Goal: Task Accomplishment & Management: Use online tool/utility

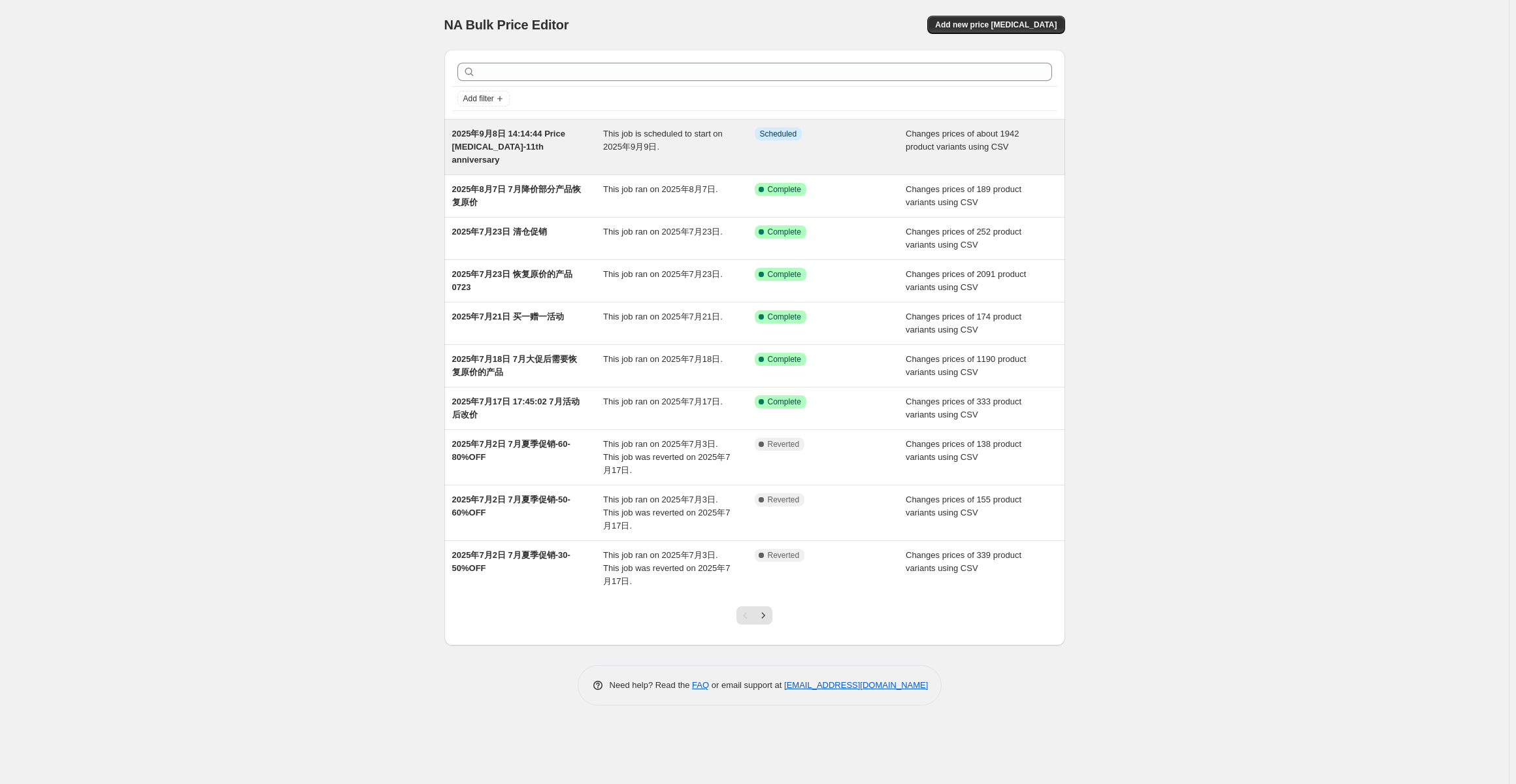
click at [551, 139] on span "2025年9月8日 14:14:44 Price [MEDICAL_DATA]-11th anniversary" at bounding box center [508, 147] width 113 height 36
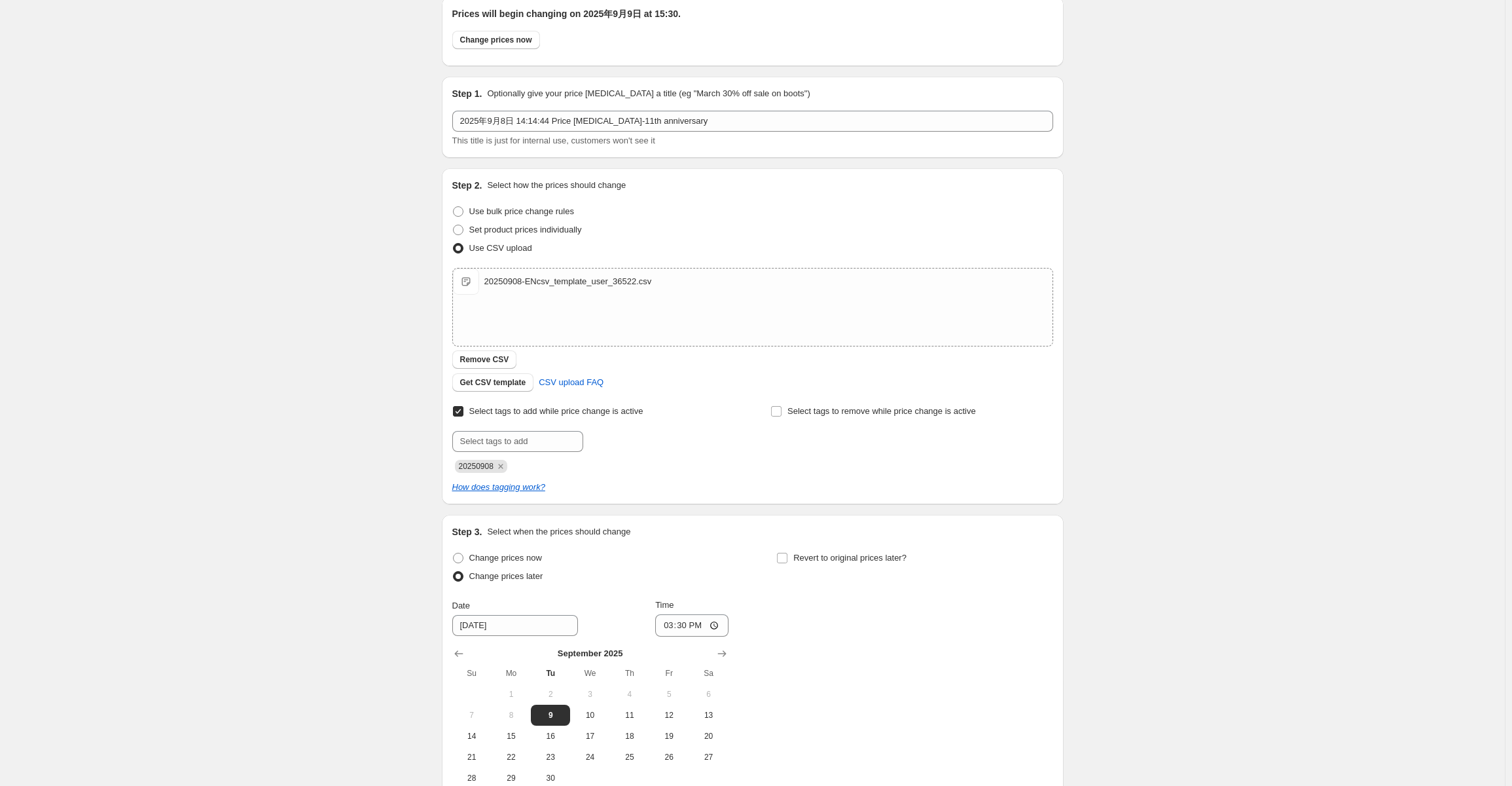
scroll to position [196, 0]
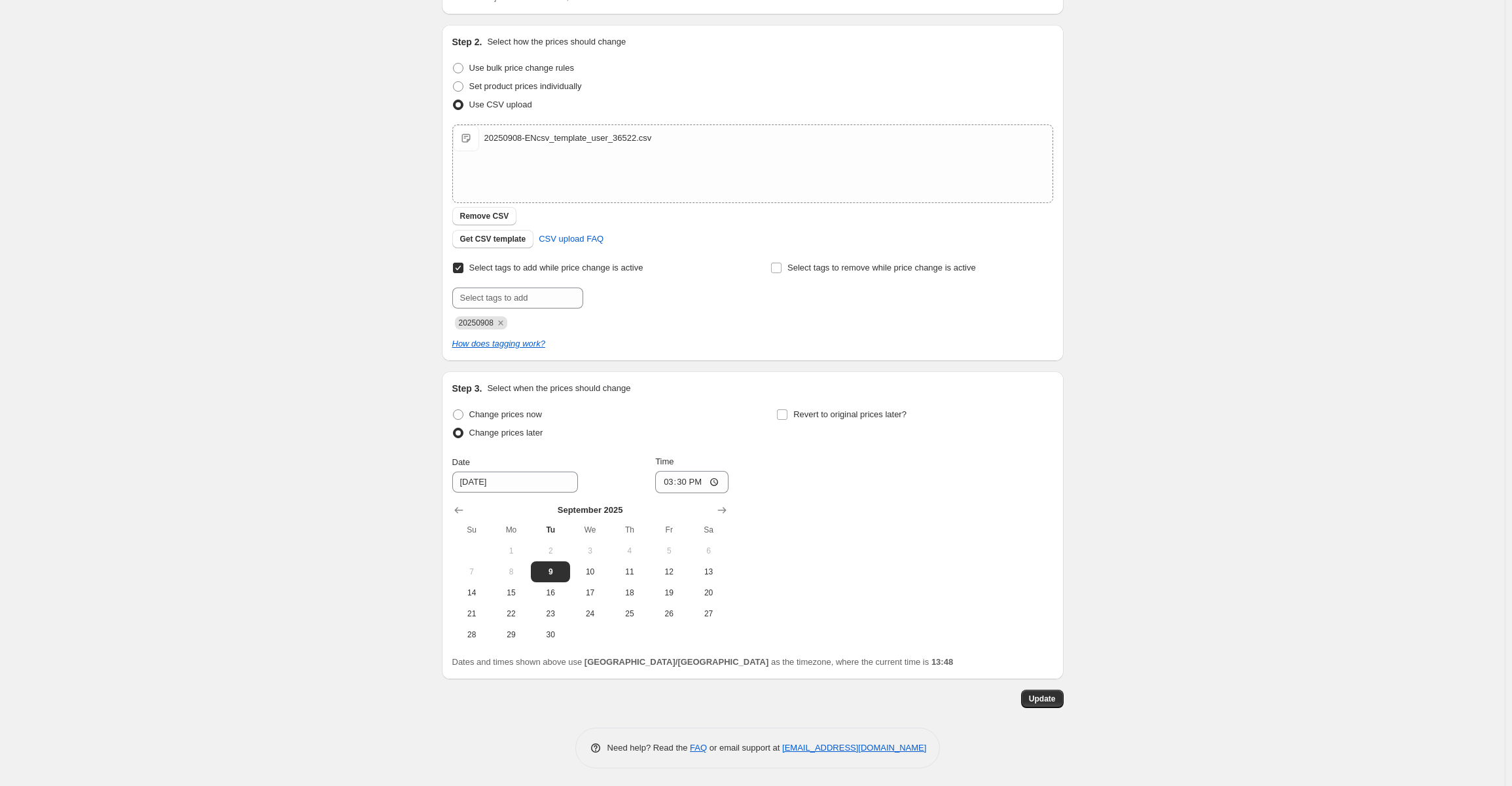
click at [1311, 459] on div "2025年9月8日 14:14:44 Price [MEDICAL_DATA]-11th anniversary. This page is ready 20…" at bounding box center [752, 296] width 1505 height 984
click at [691, 483] on input "15:30" at bounding box center [692, 482] width 74 height 22
type input "13:50"
click at [1318, 592] on div "2025年9月8日 14:14:44 Price [MEDICAL_DATA]-11th anniversary. This page is ready 20…" at bounding box center [752, 296] width 1505 height 984
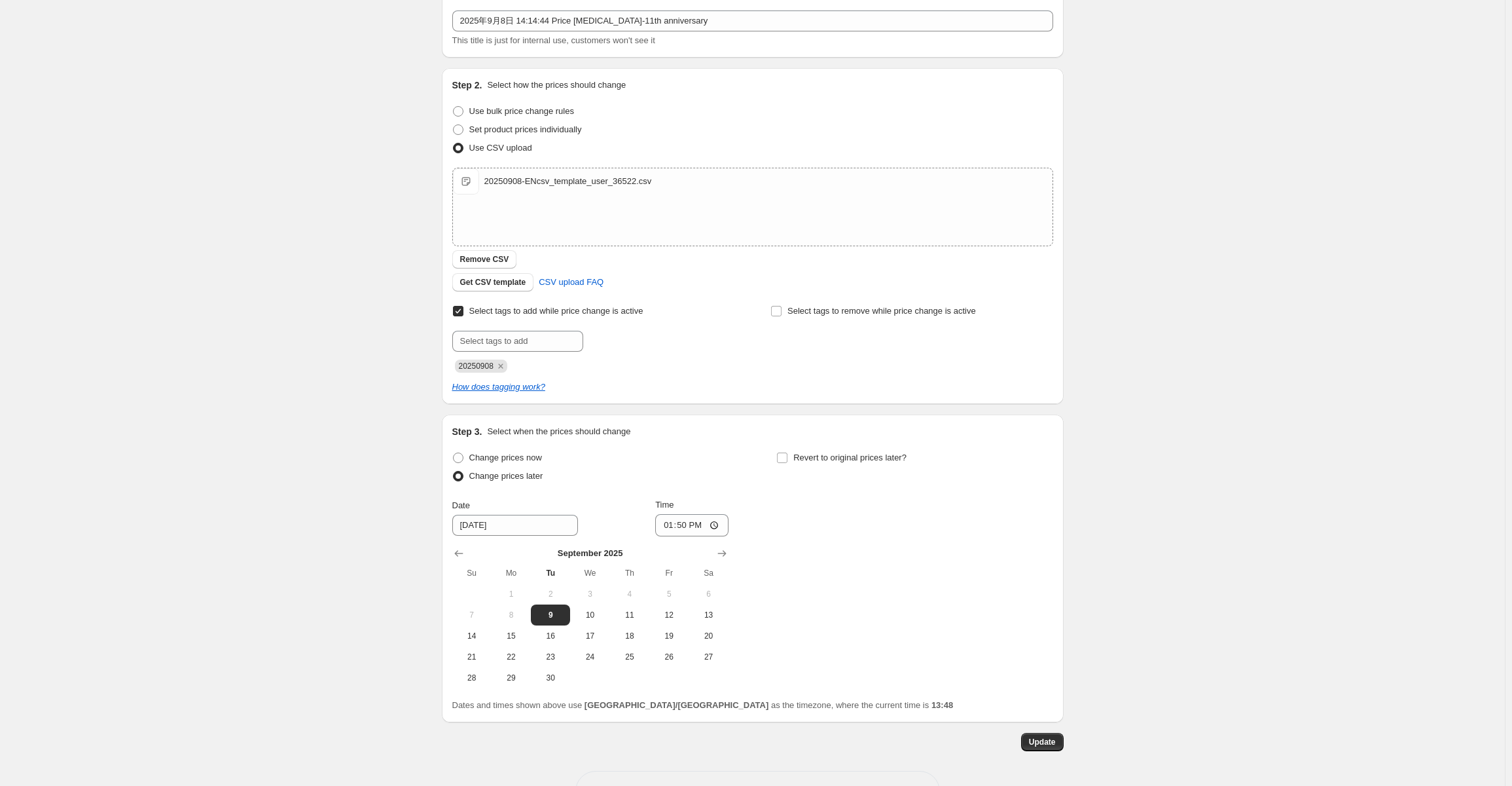
scroll to position [131, 0]
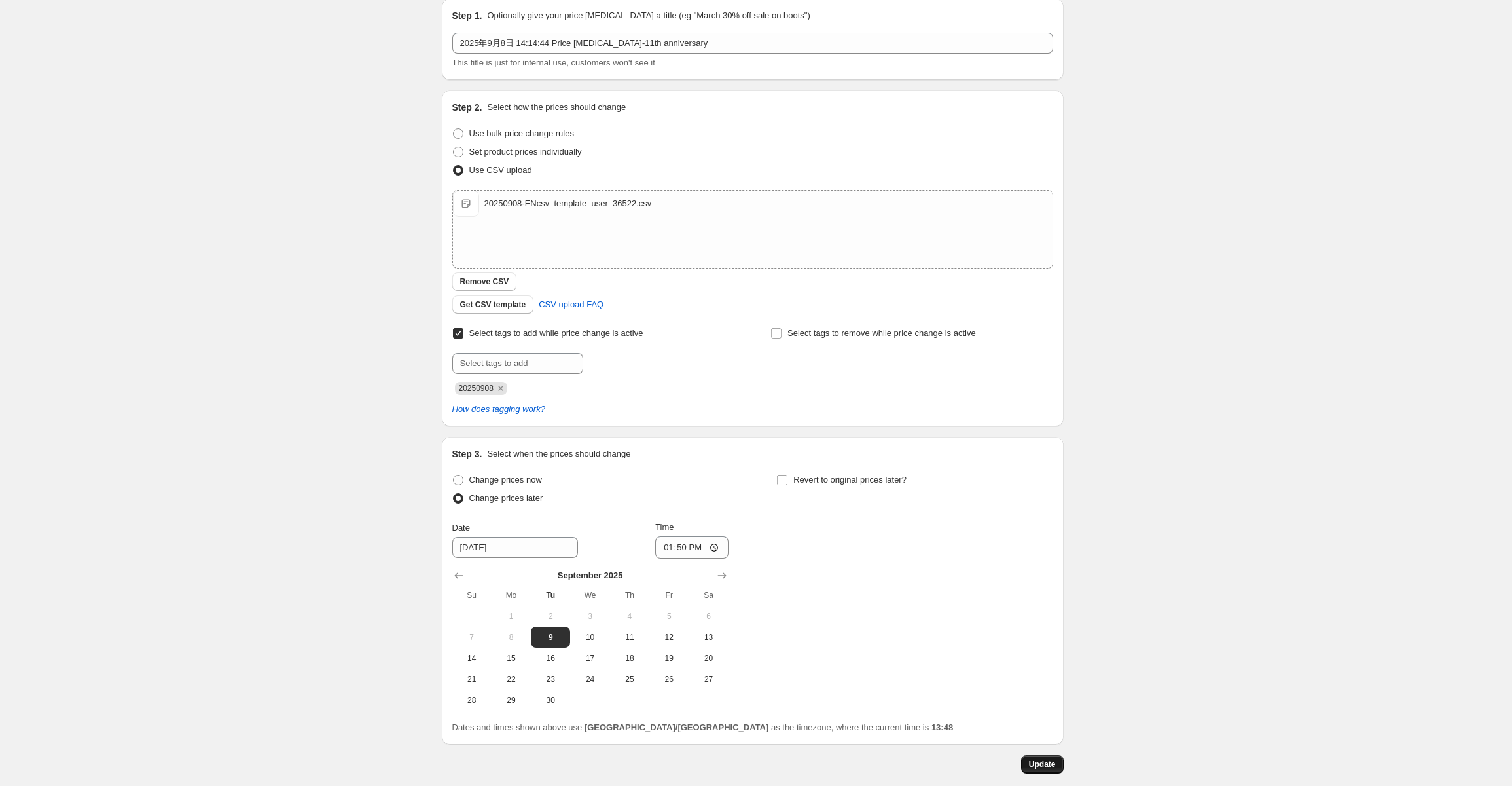
click at [1035, 767] on span "Update" at bounding box center [1043, 764] width 27 height 10
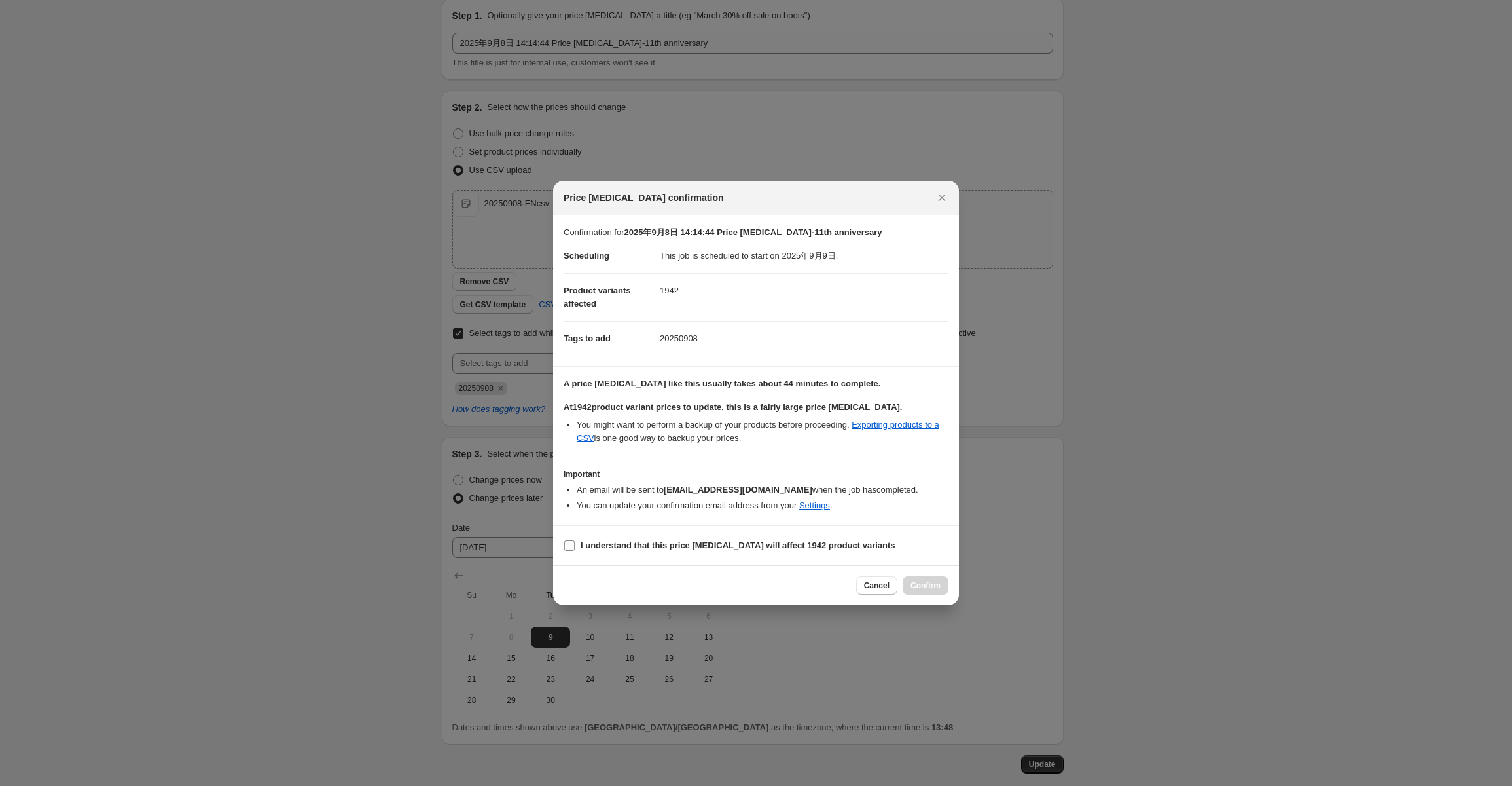
click at [598, 537] on label "I understand that this price [MEDICAL_DATA] will affect 1942 product variants" at bounding box center [730, 545] width 332 height 18
click at [575, 540] on input "I understand that this price [MEDICAL_DATA] will affect 1942 product variants" at bounding box center [569, 545] width 10 height 10
checkbox input "true"
click at [922, 582] on span "Confirm" at bounding box center [926, 585] width 30 height 10
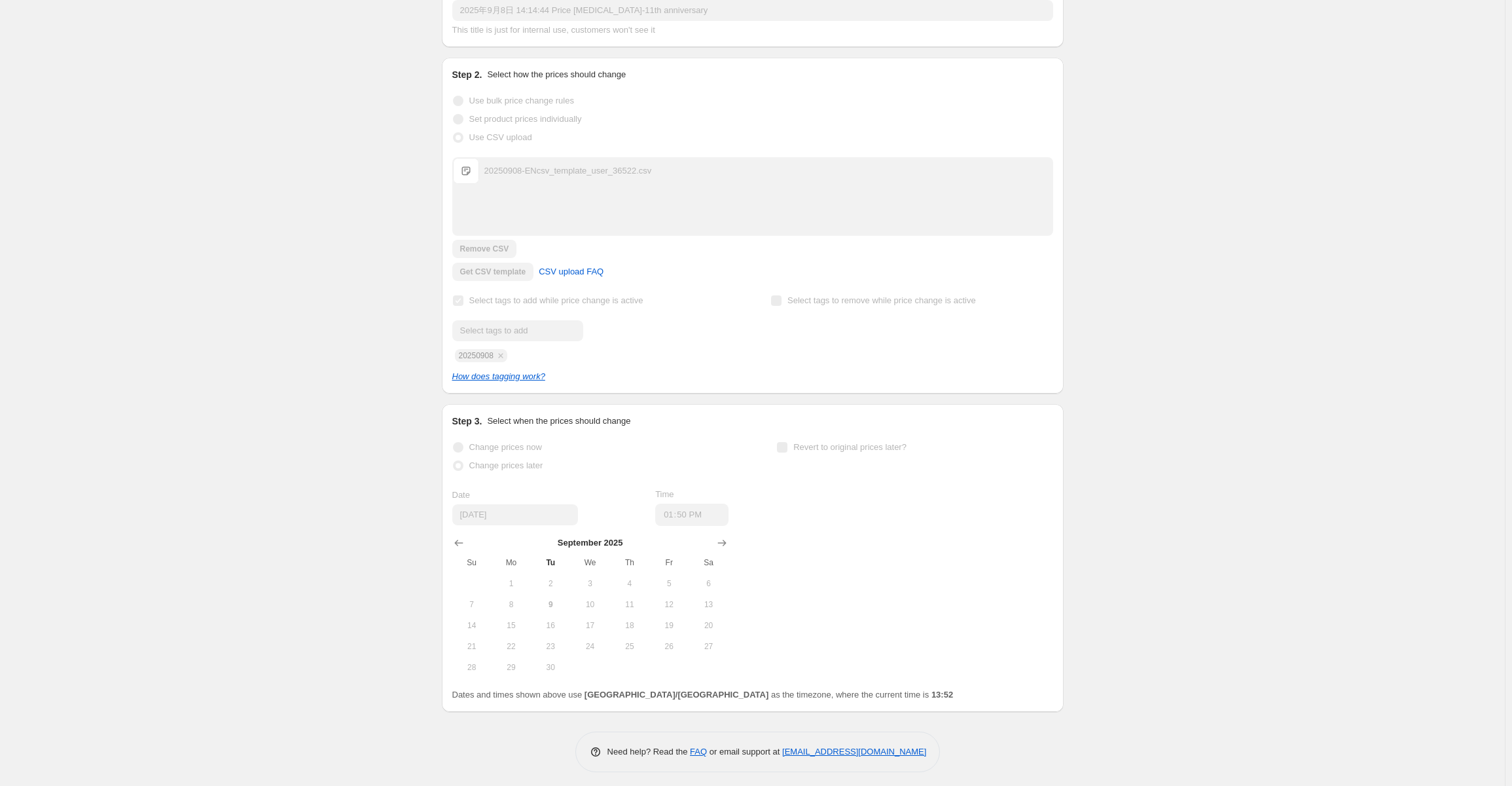
scroll to position [184, 0]
click at [1348, 348] on div "2025年9月8日 14:14:44 Price [MEDICAL_DATA]-11th anniversary. This page is ready 20…" at bounding box center [752, 300] width 1505 height 969
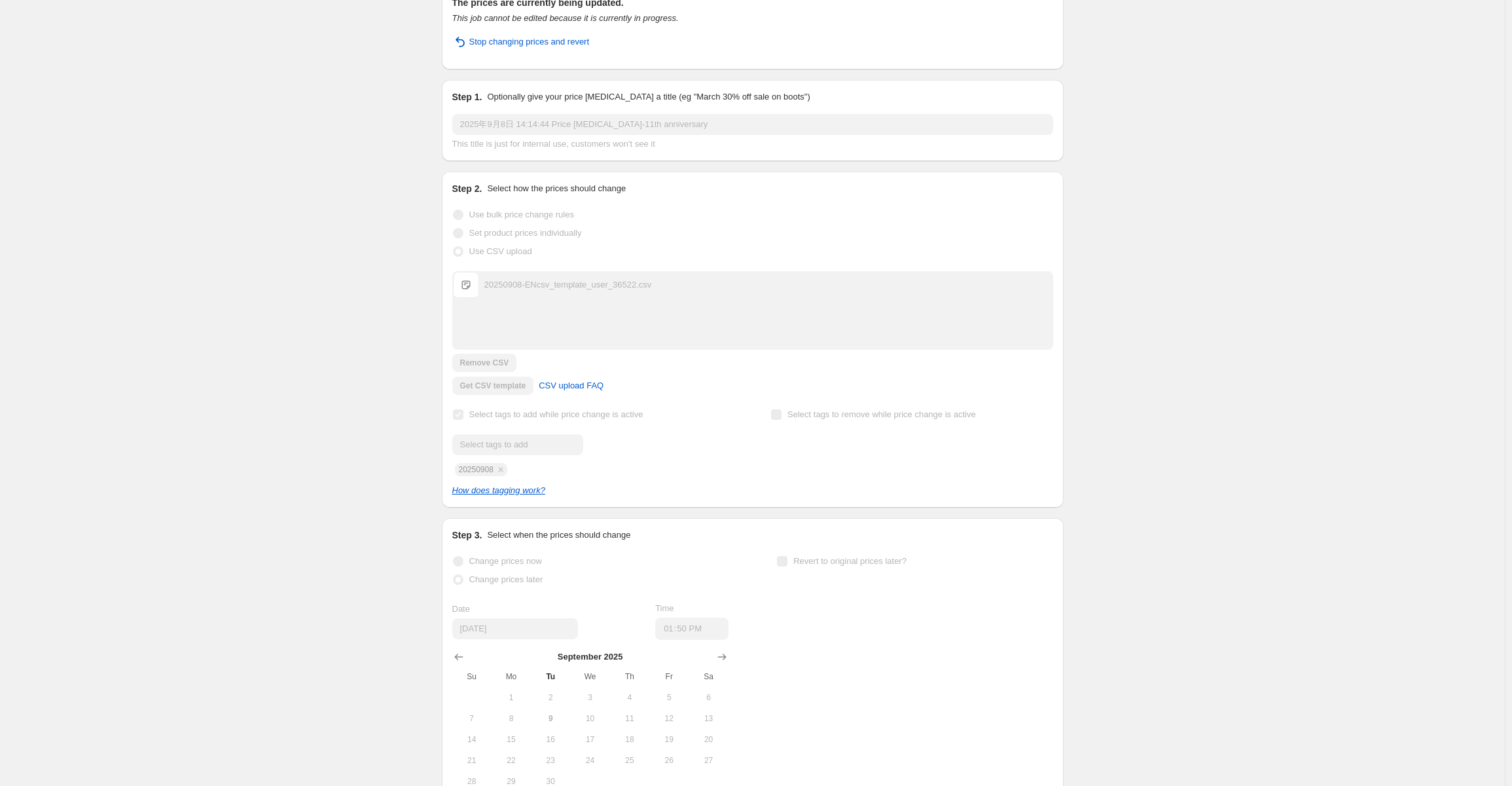
scroll to position [0, 0]
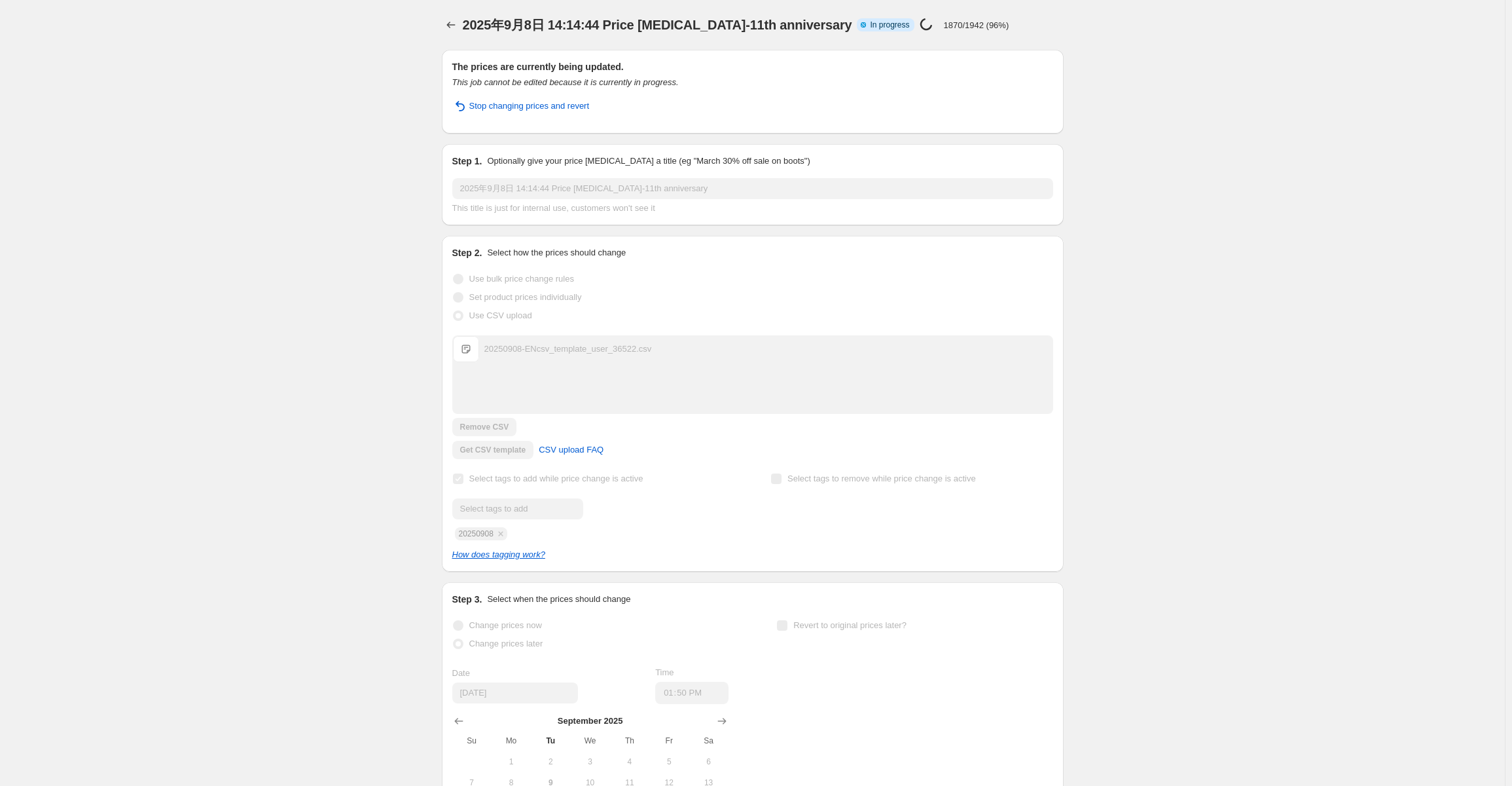
click at [1399, 337] on div "2025年9月8日 14:14:44 Price [MEDICAL_DATA]-11th anniversary. This page is ready 20…" at bounding box center [752, 485] width 1505 height 969
drag, startPoint x: 1271, startPoint y: 576, endPoint x: 1013, endPoint y: 592, distance: 258.5
click at [1271, 576] on div "2025年9月8日 14:14:44 Price [MEDICAL_DATA]-11th anniversary. This page is ready 20…" at bounding box center [752, 485] width 1505 height 969
click at [452, 28] on icon "Price change jobs" at bounding box center [451, 25] width 13 height 13
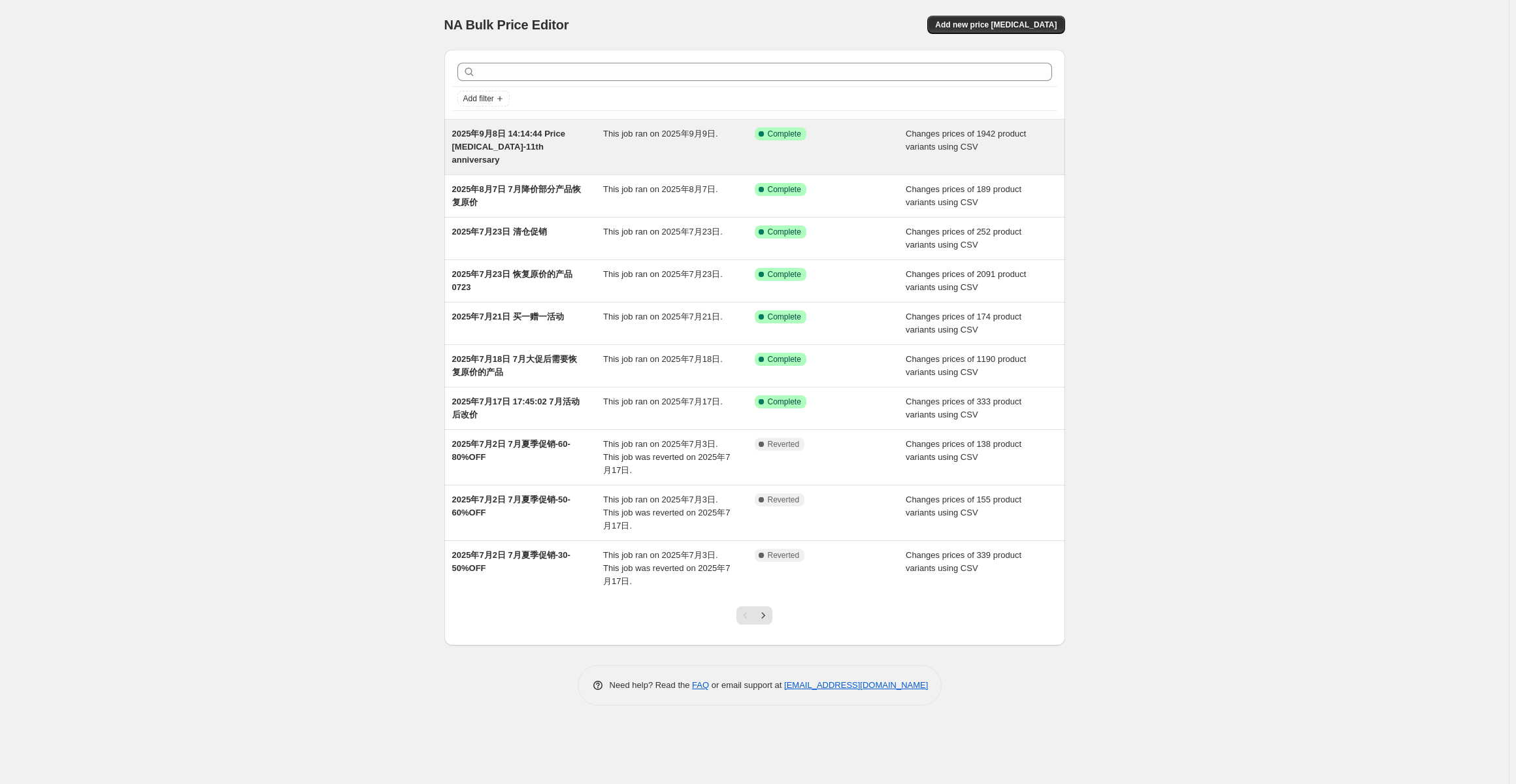
click at [683, 141] on div "This job ran on 2025年9月9日." at bounding box center [679, 147] width 152 height 39
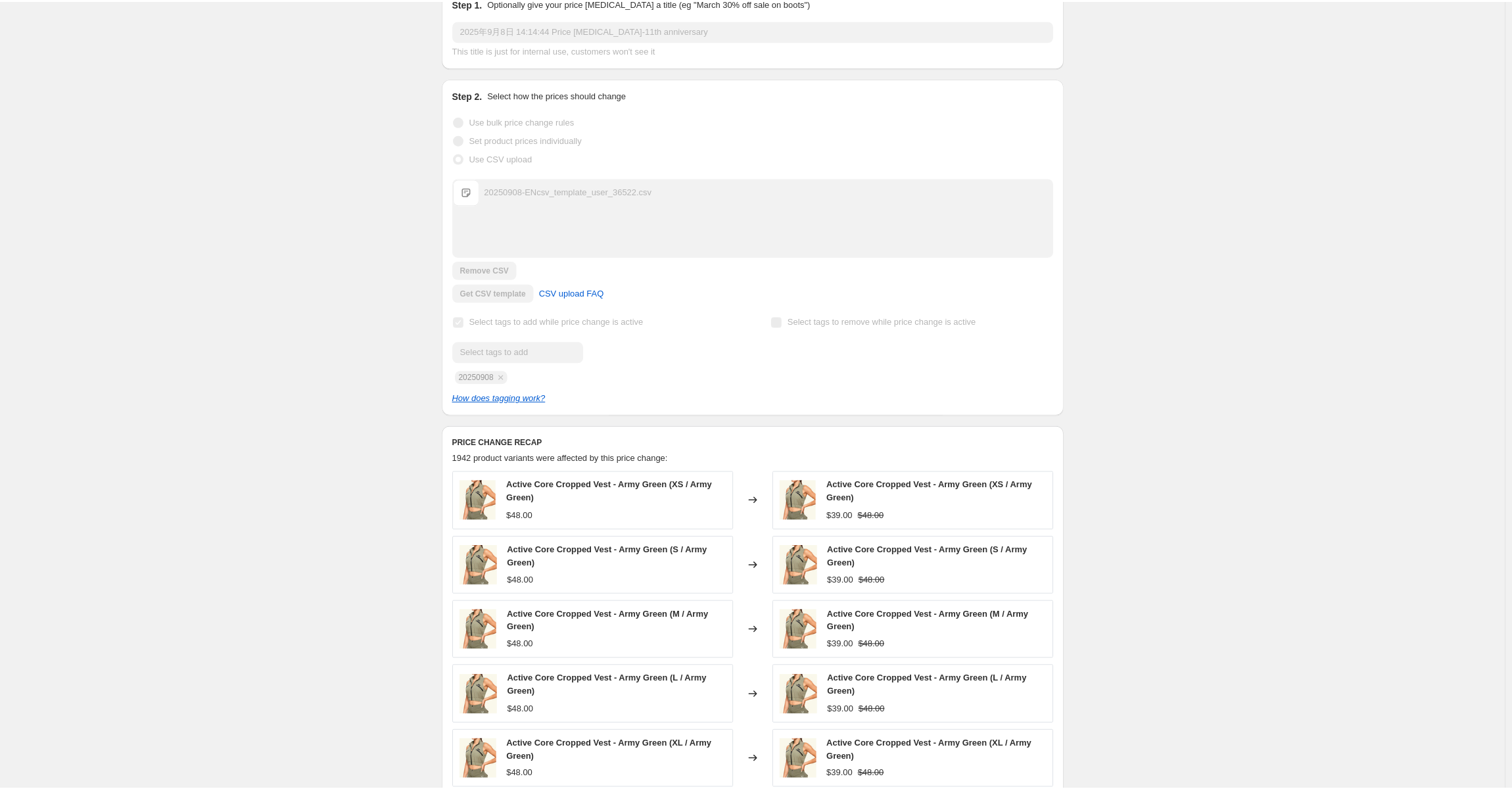
scroll to position [197, 0]
